Goal: Communication & Community: Share content

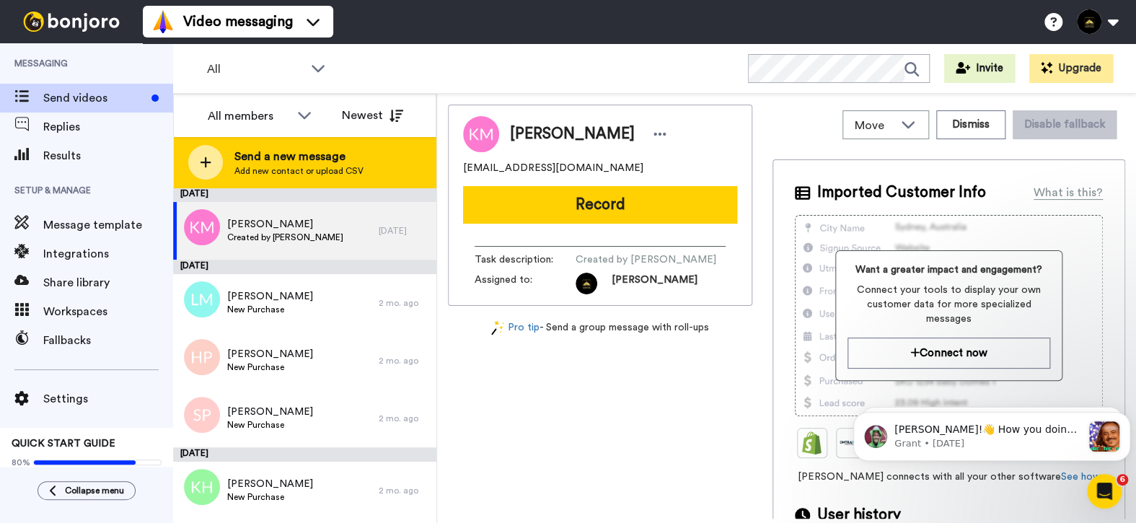
click at [291, 164] on span "Send a new message" at bounding box center [298, 156] width 129 height 17
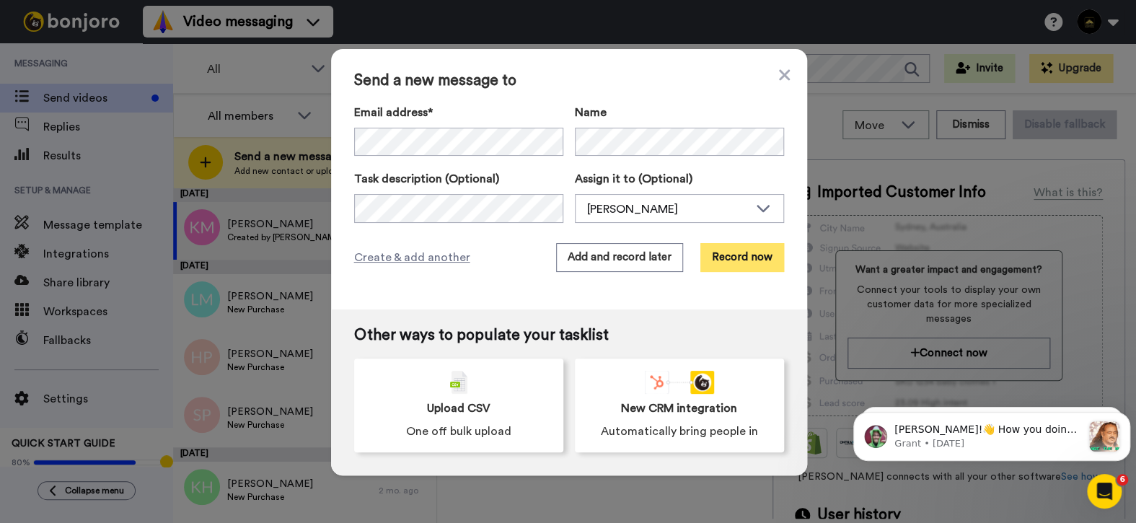
click at [726, 265] on button "Record now" at bounding box center [742, 257] width 84 height 29
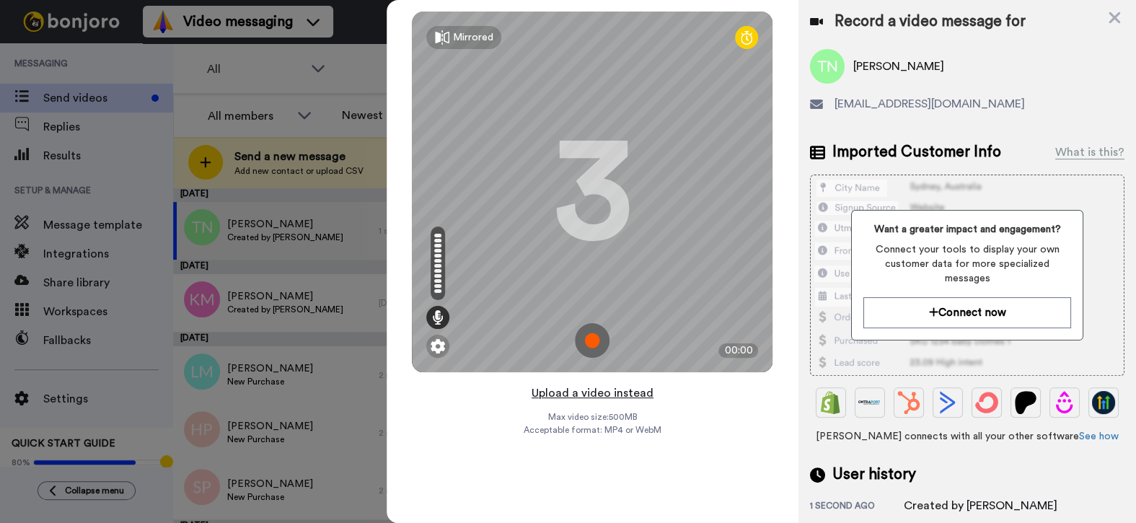
click at [581, 391] on button "Upload a video instead" at bounding box center [592, 393] width 131 height 19
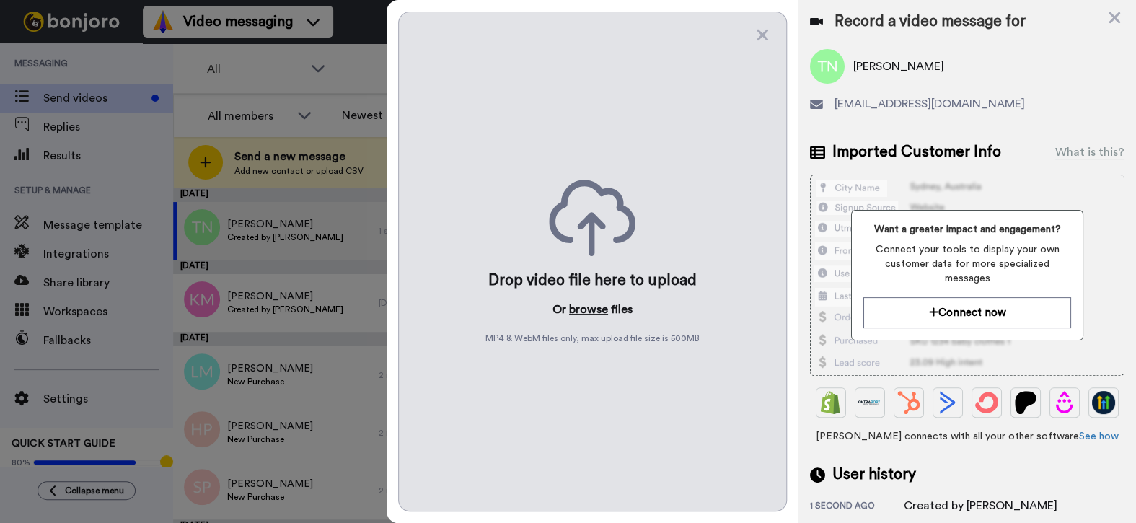
click at [589, 307] on button "browse" at bounding box center [588, 309] width 39 height 17
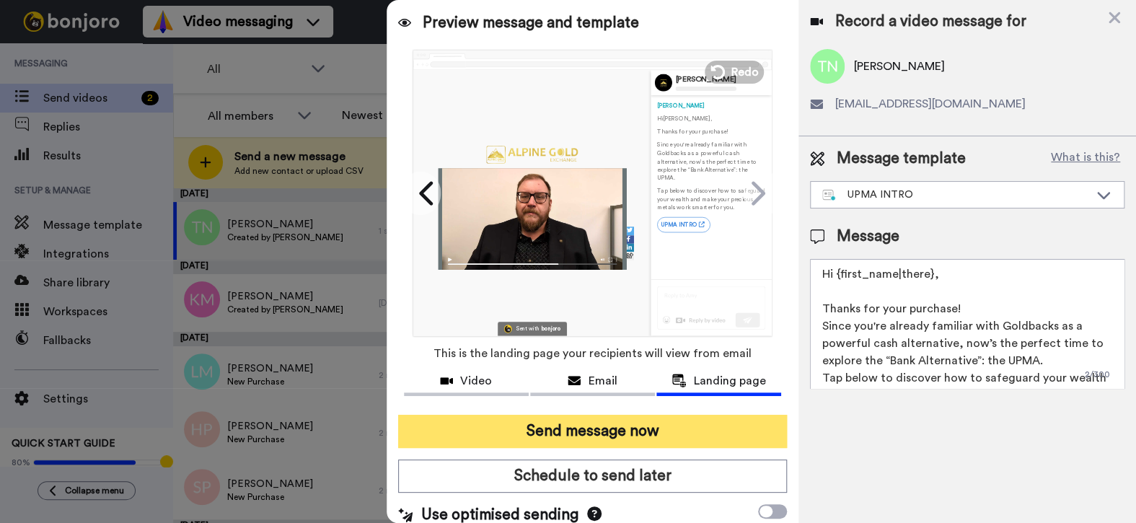
drag, startPoint x: 572, startPoint y: 433, endPoint x: 576, endPoint y: 426, distance: 7.4
click at [573, 431] on button "Send message now" at bounding box center [592, 431] width 389 height 33
